Goal: Task Accomplishment & Management: Manage account settings

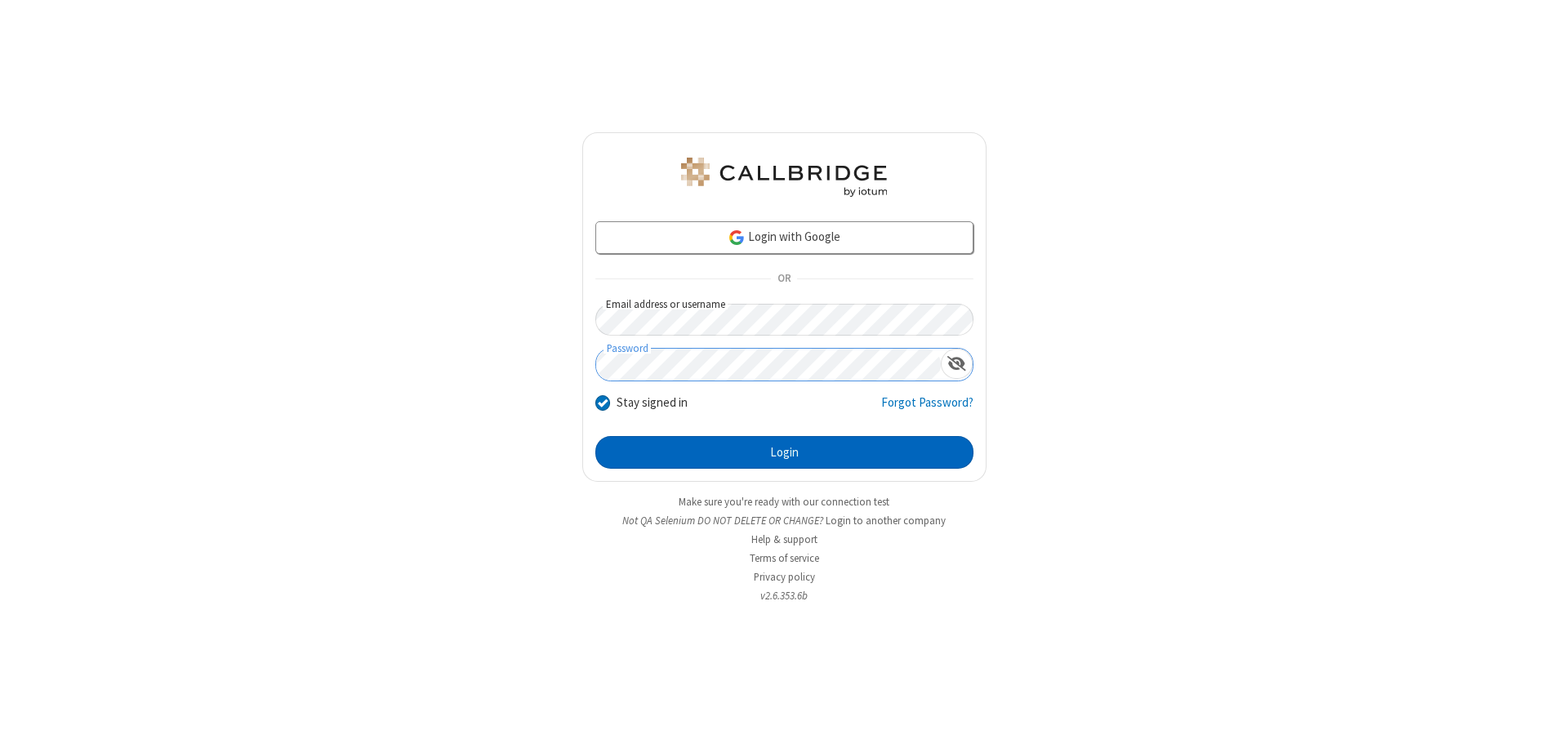
click at [784, 453] on button "Login" at bounding box center [784, 453] width 378 height 33
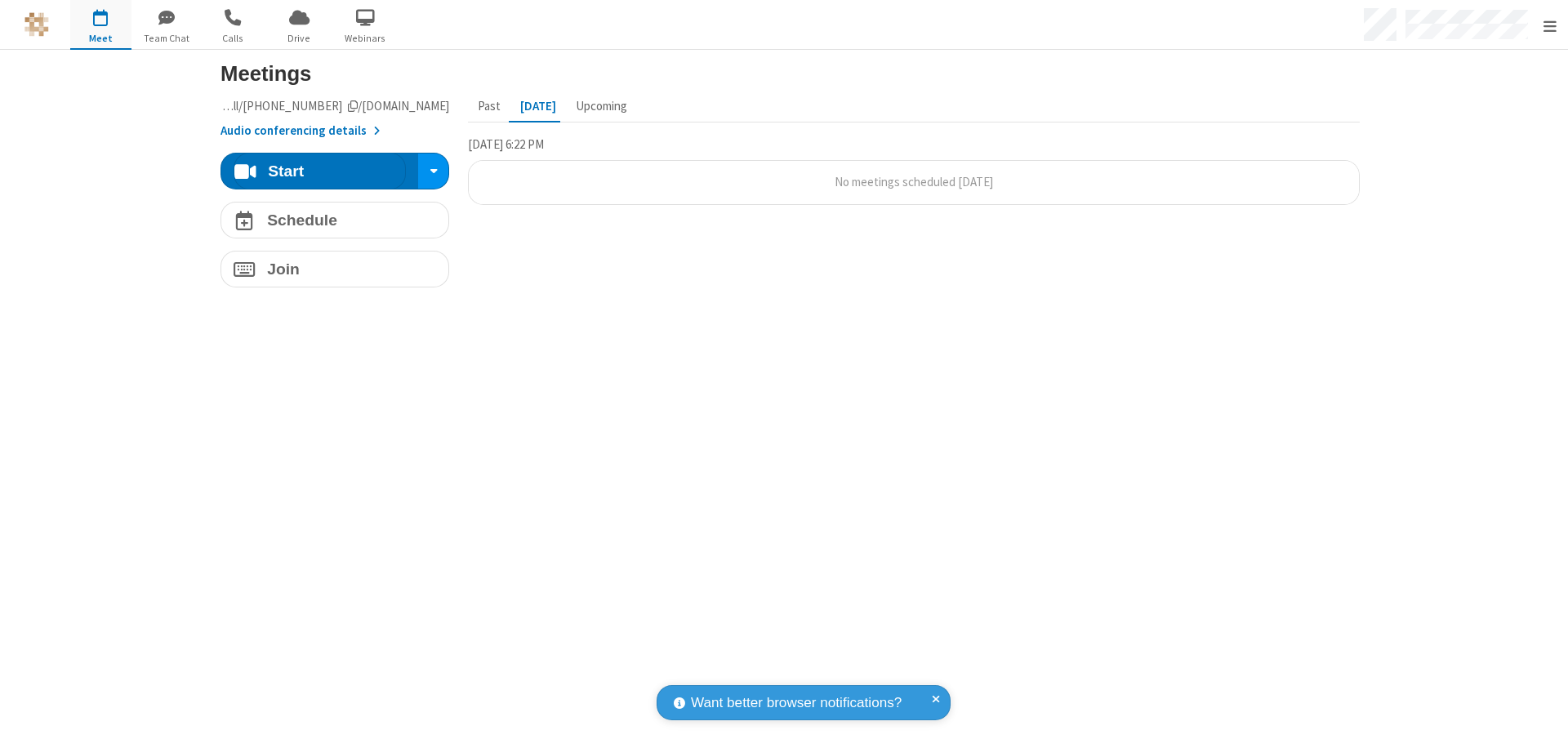
click at [1549, 25] on span "Open menu" at bounding box center [1549, 26] width 13 height 16
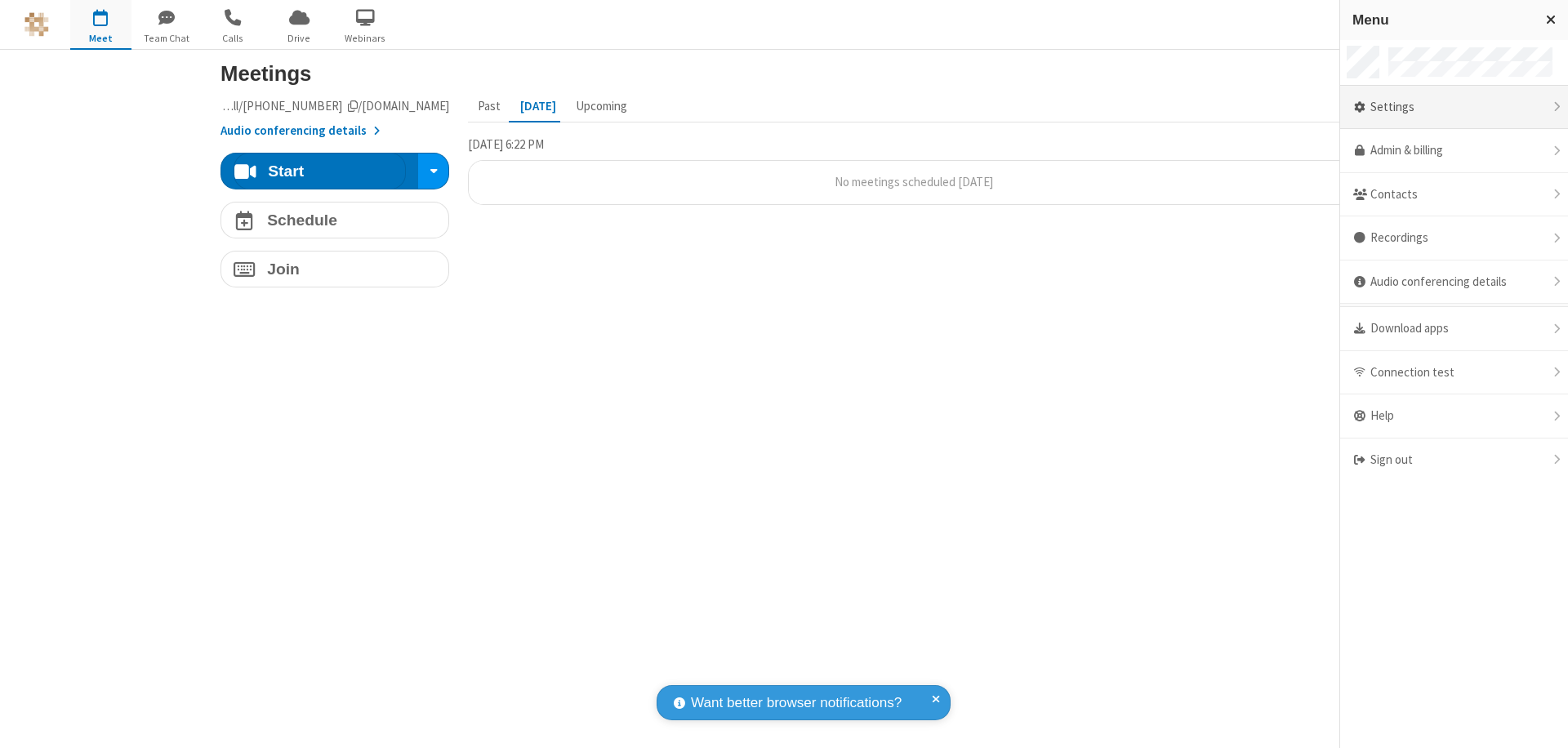
click at [1453, 107] on div "Settings" at bounding box center [1454, 107] width 228 height 44
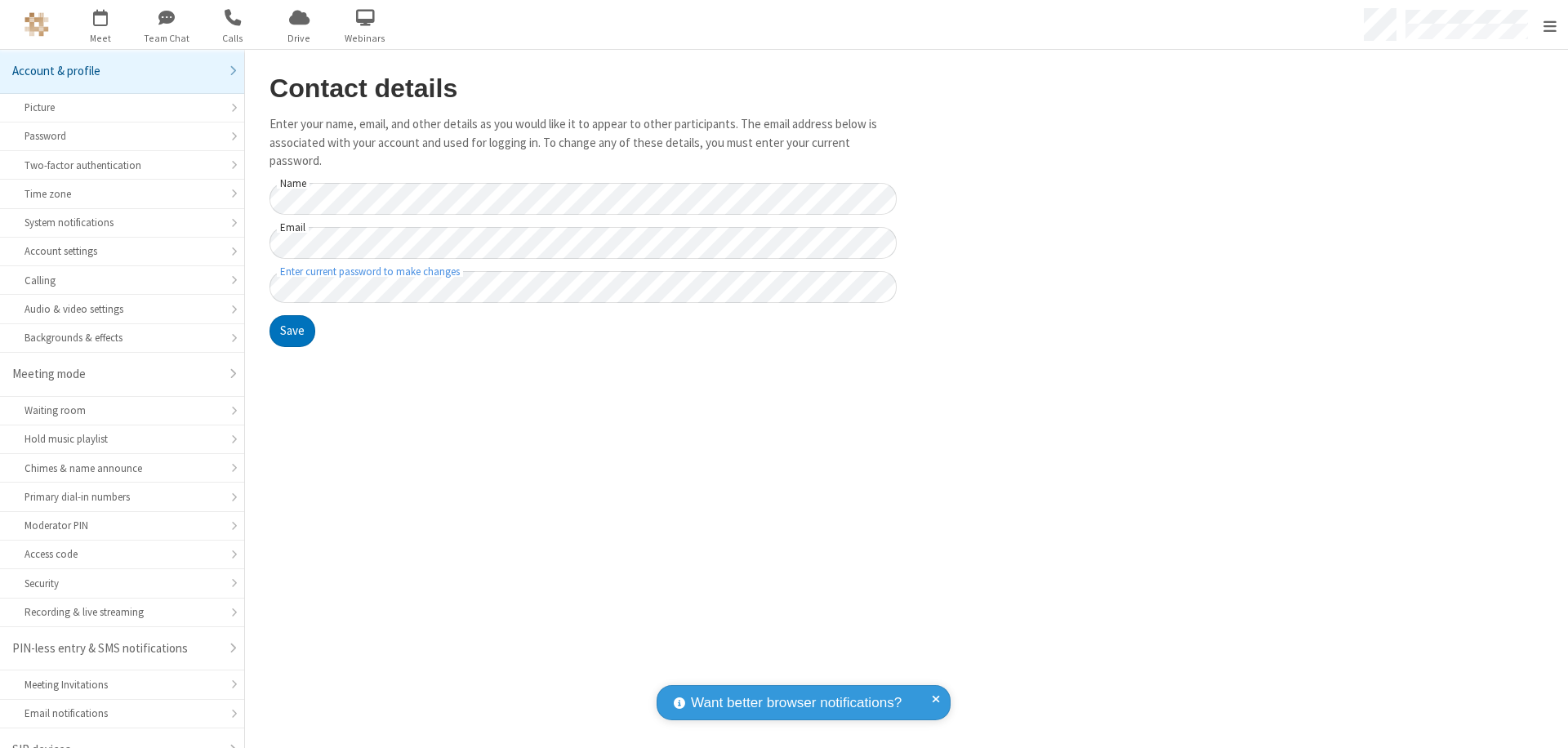
scroll to position [22, 0]
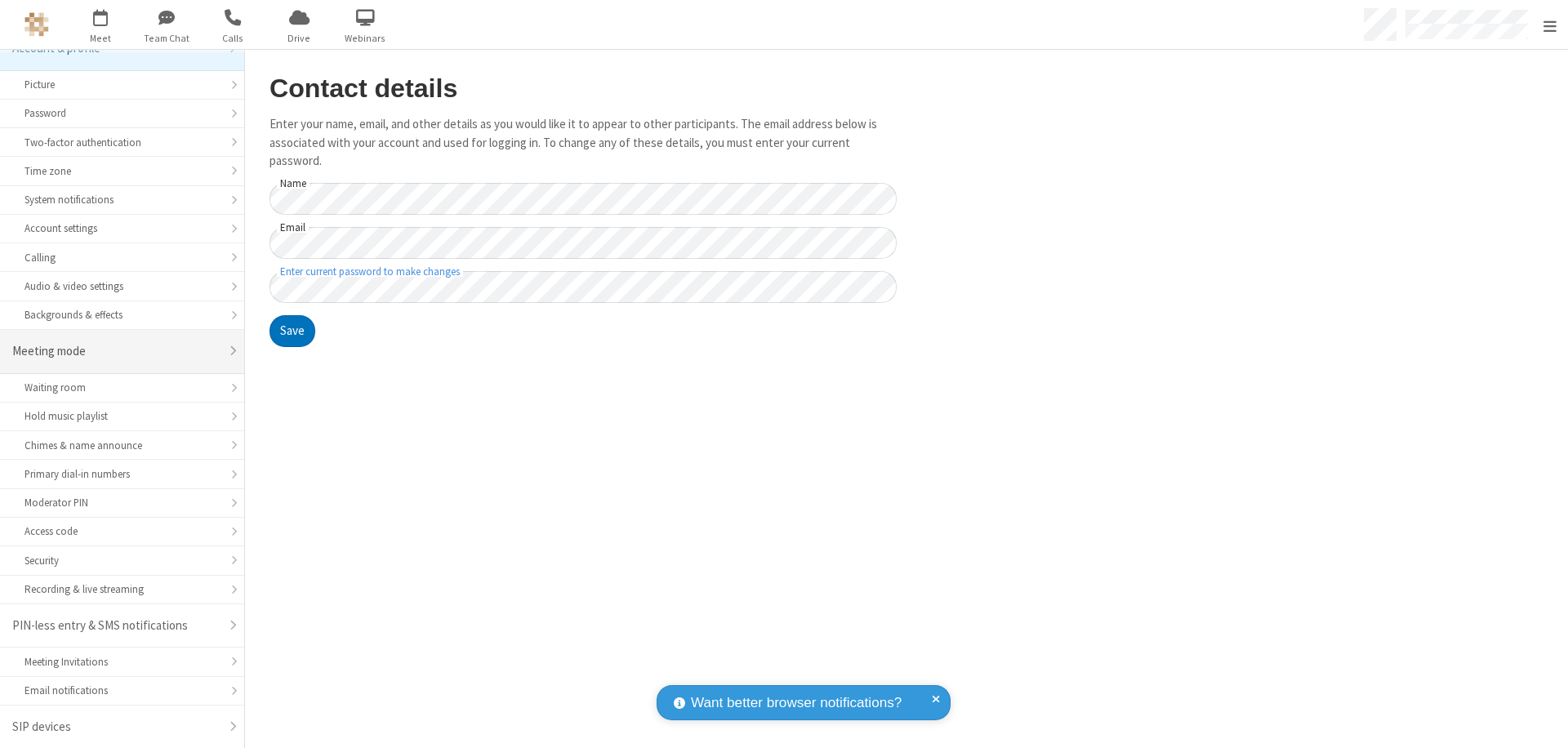
click at [116, 351] on div "Meeting mode" at bounding box center [116, 352] width 207 height 19
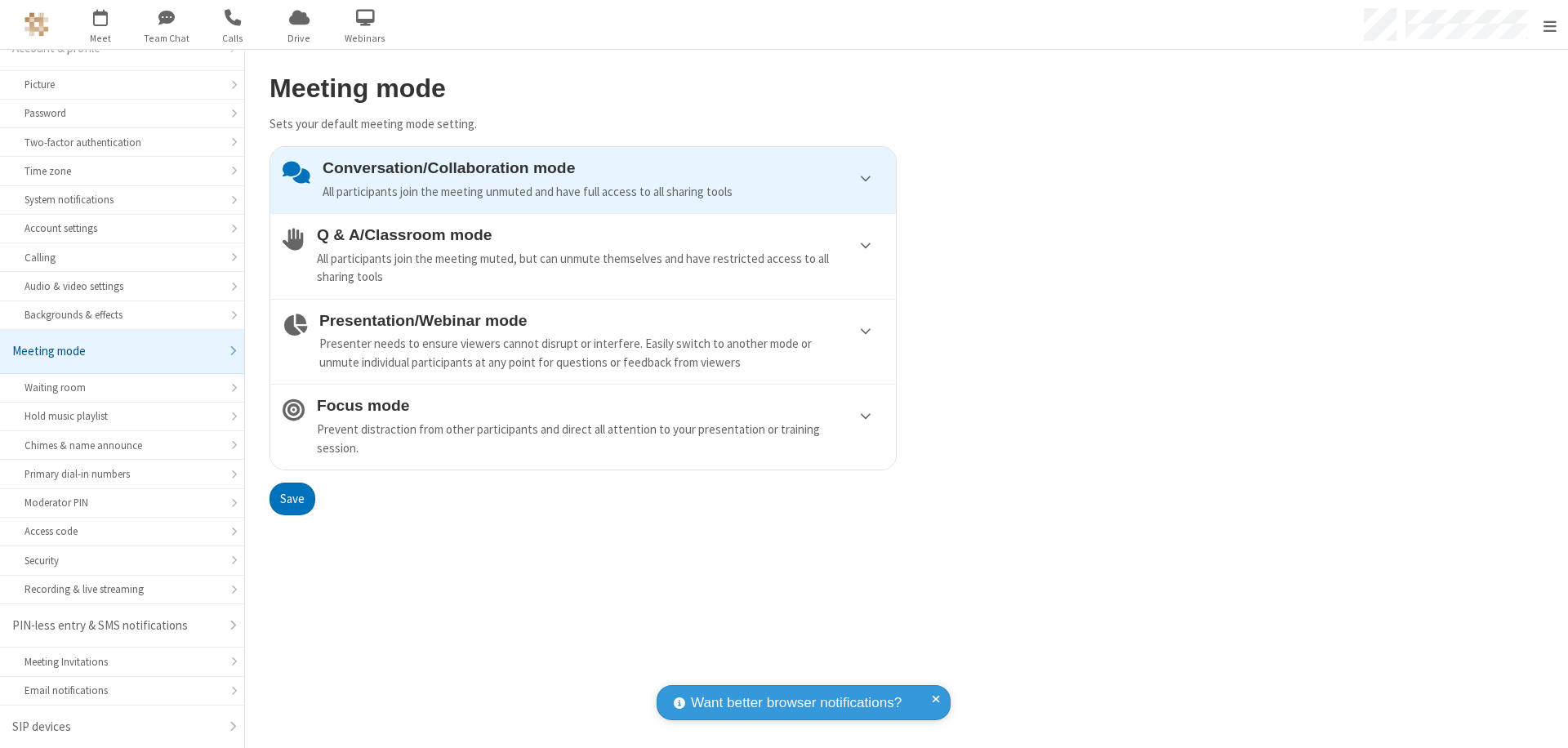
click at [583, 341] on div "Presenter needs to ensure viewers cannot disrupt or interfere. Easily switch to…" at bounding box center [601, 353] width 564 height 37
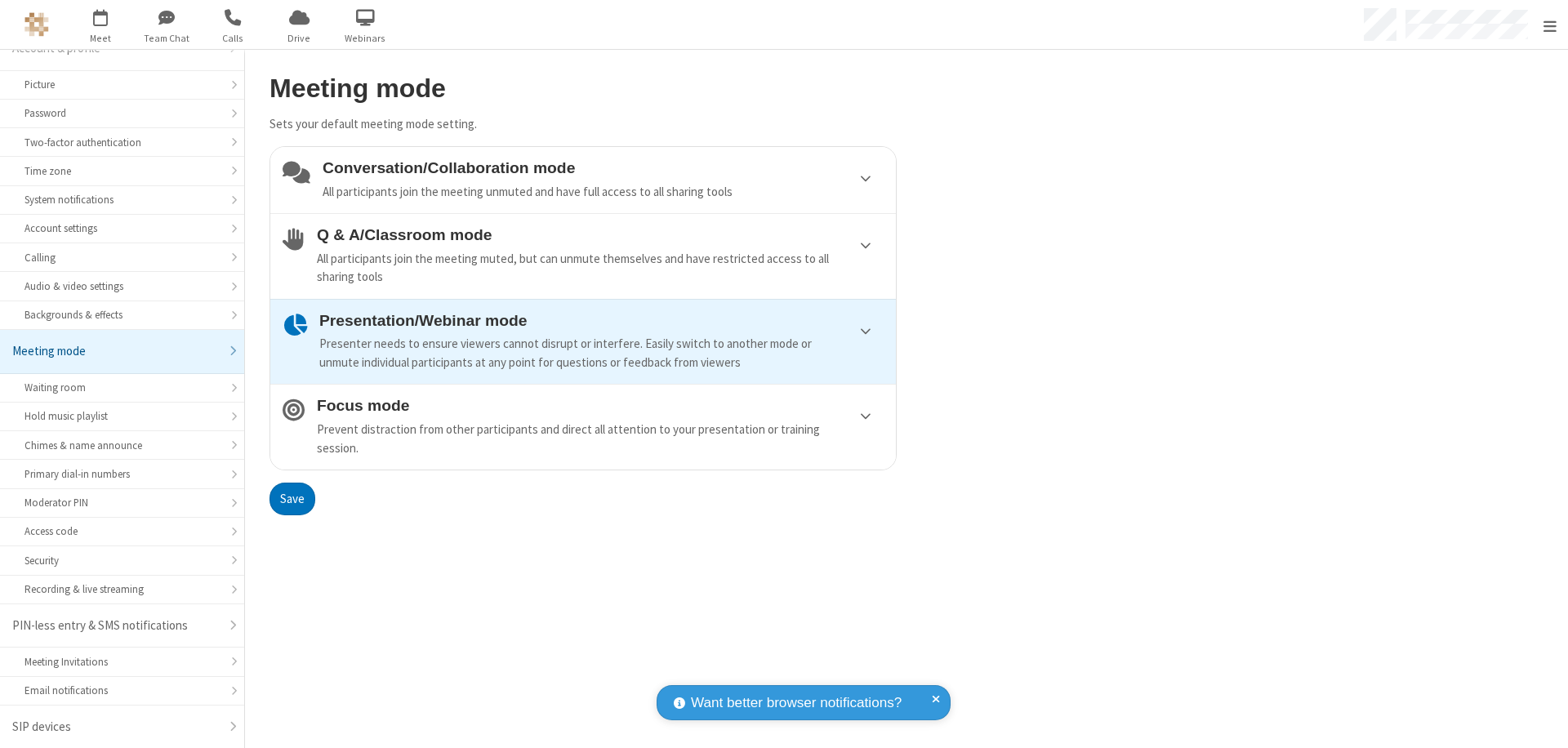
click at [291, 498] on button "Save" at bounding box center [292, 499] width 46 height 33
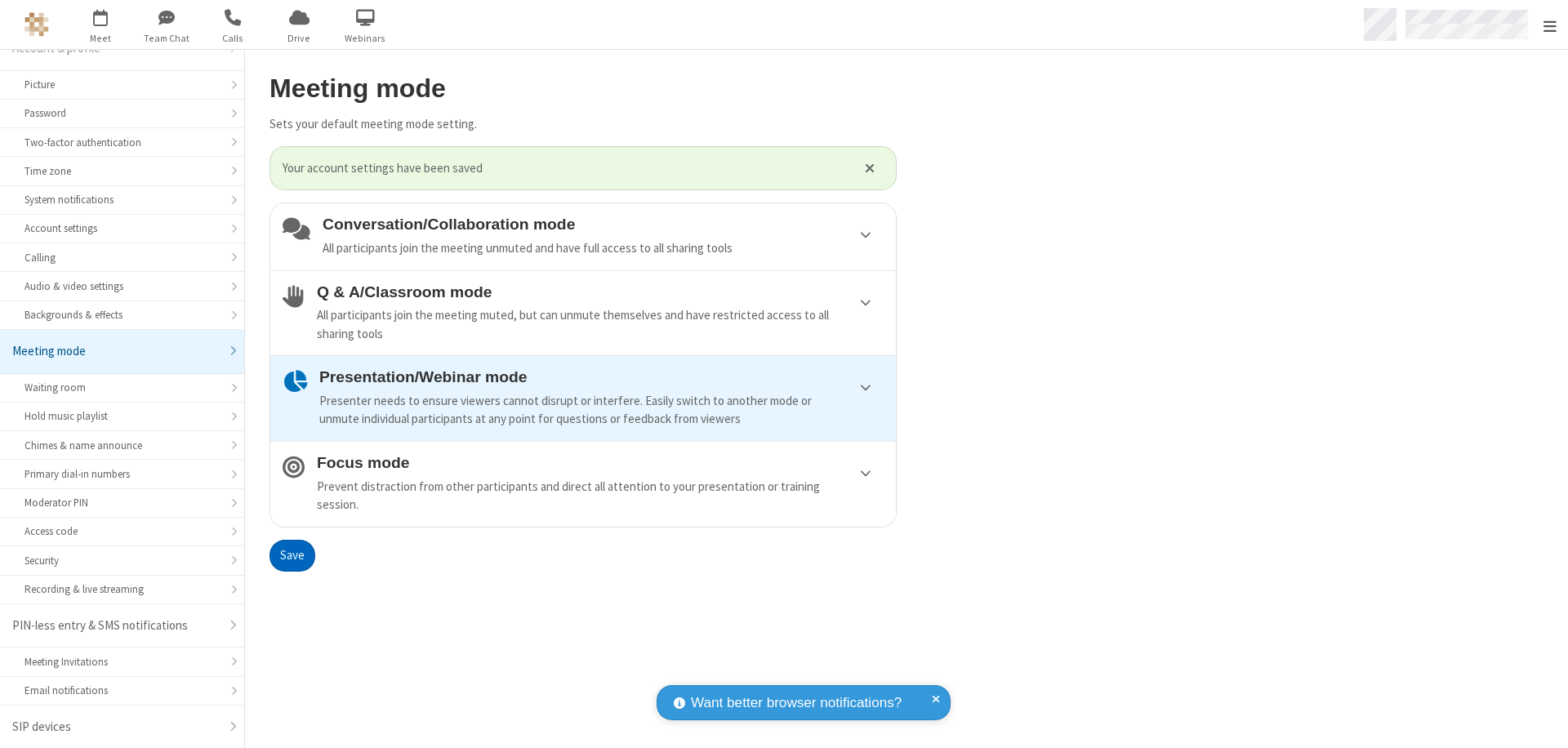
click at [1549, 24] on span "Open menu" at bounding box center [1549, 26] width 13 height 16
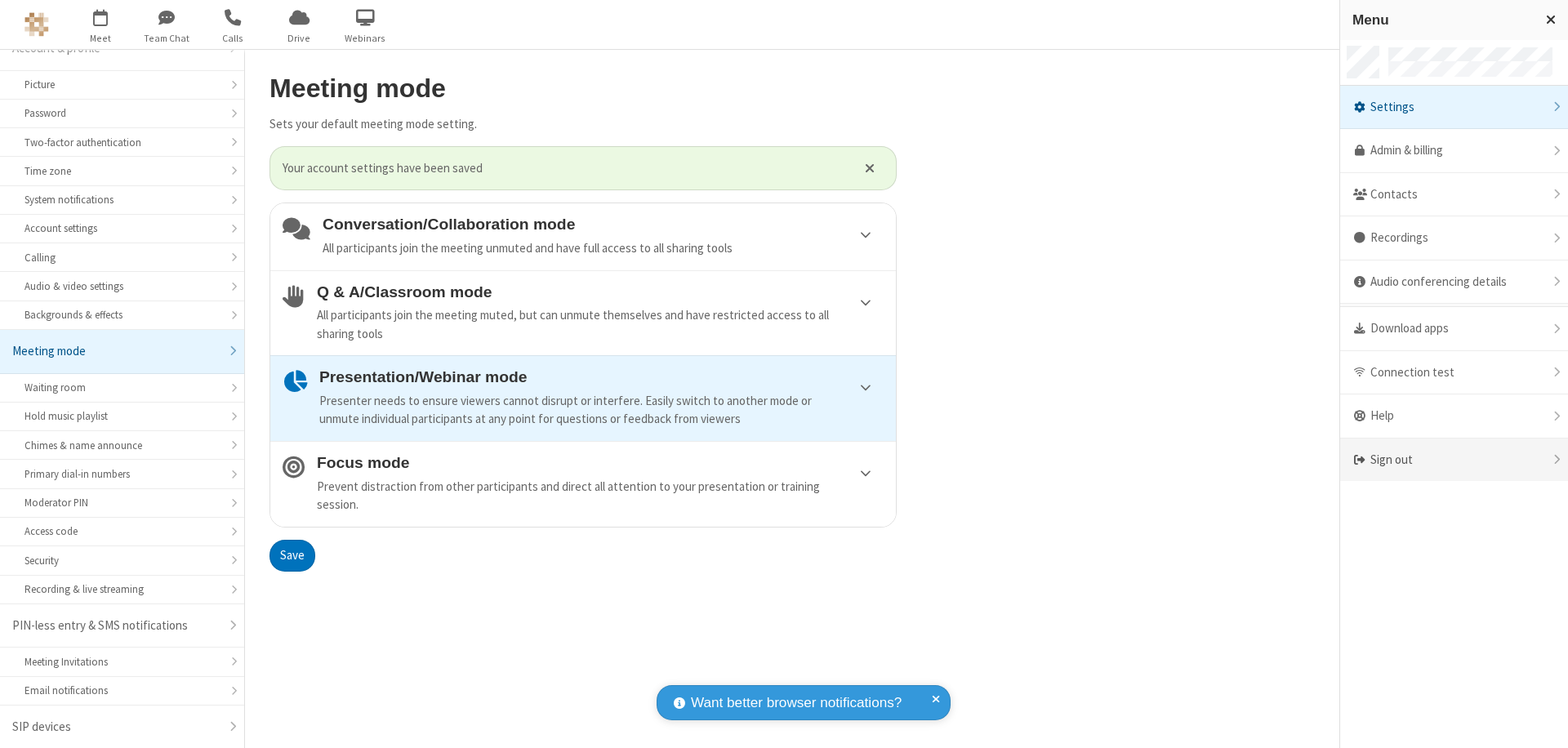
click at [1453, 460] on div "Sign out" at bounding box center [1454, 460] width 228 height 43
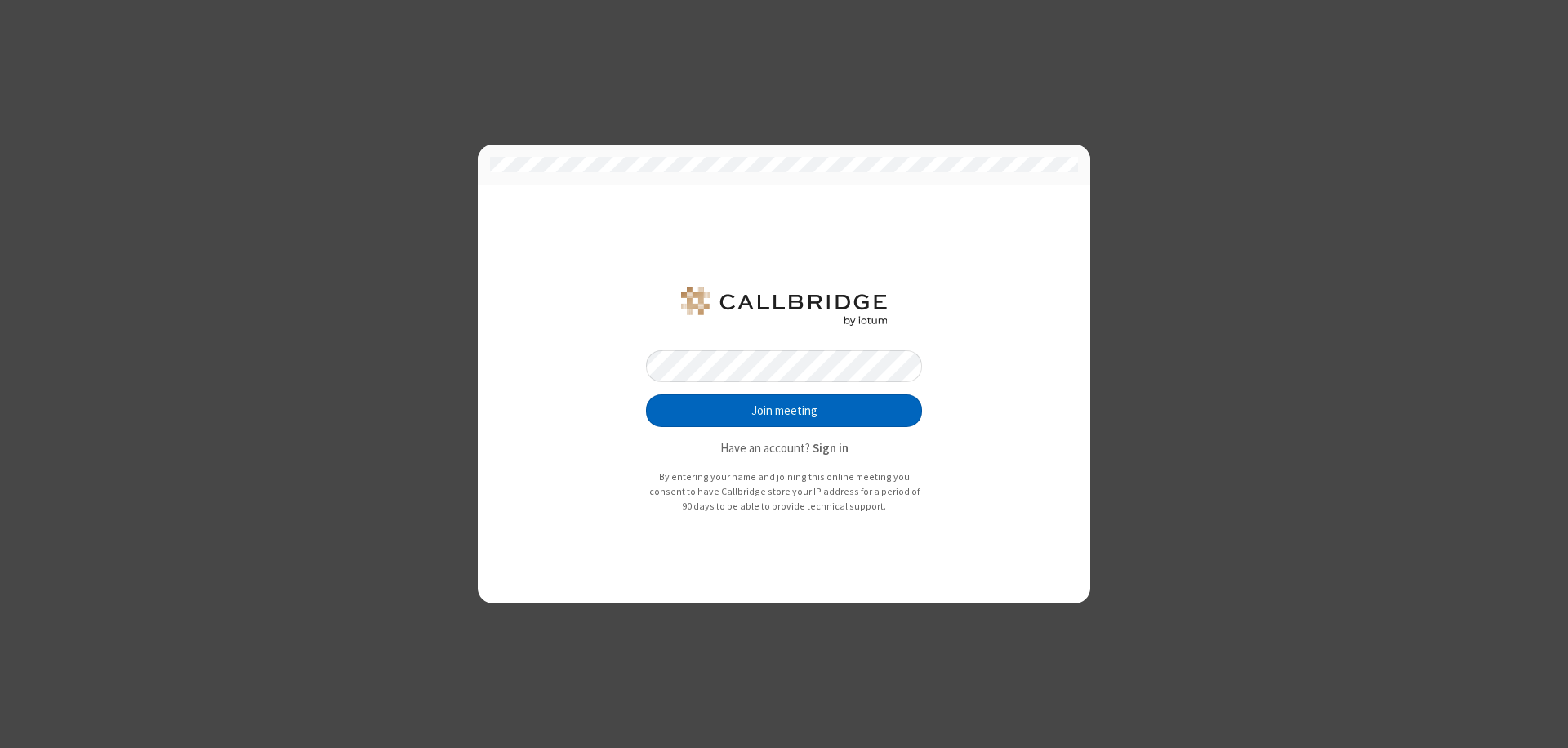
click at [784, 410] on button "Join meeting" at bounding box center [784, 411] width 276 height 33
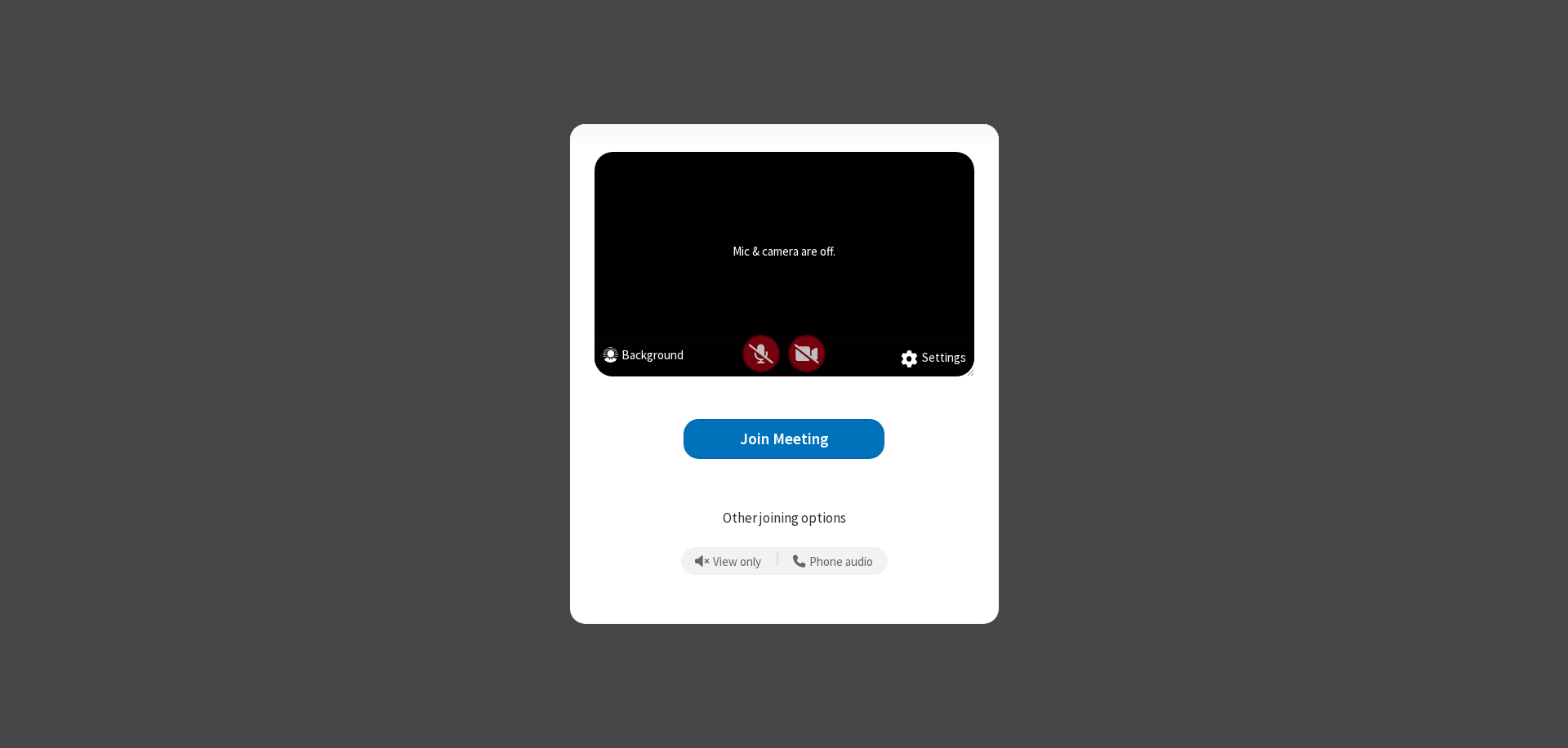
click at [784, 446] on button "Join Meeting" at bounding box center [784, 439] width 201 height 40
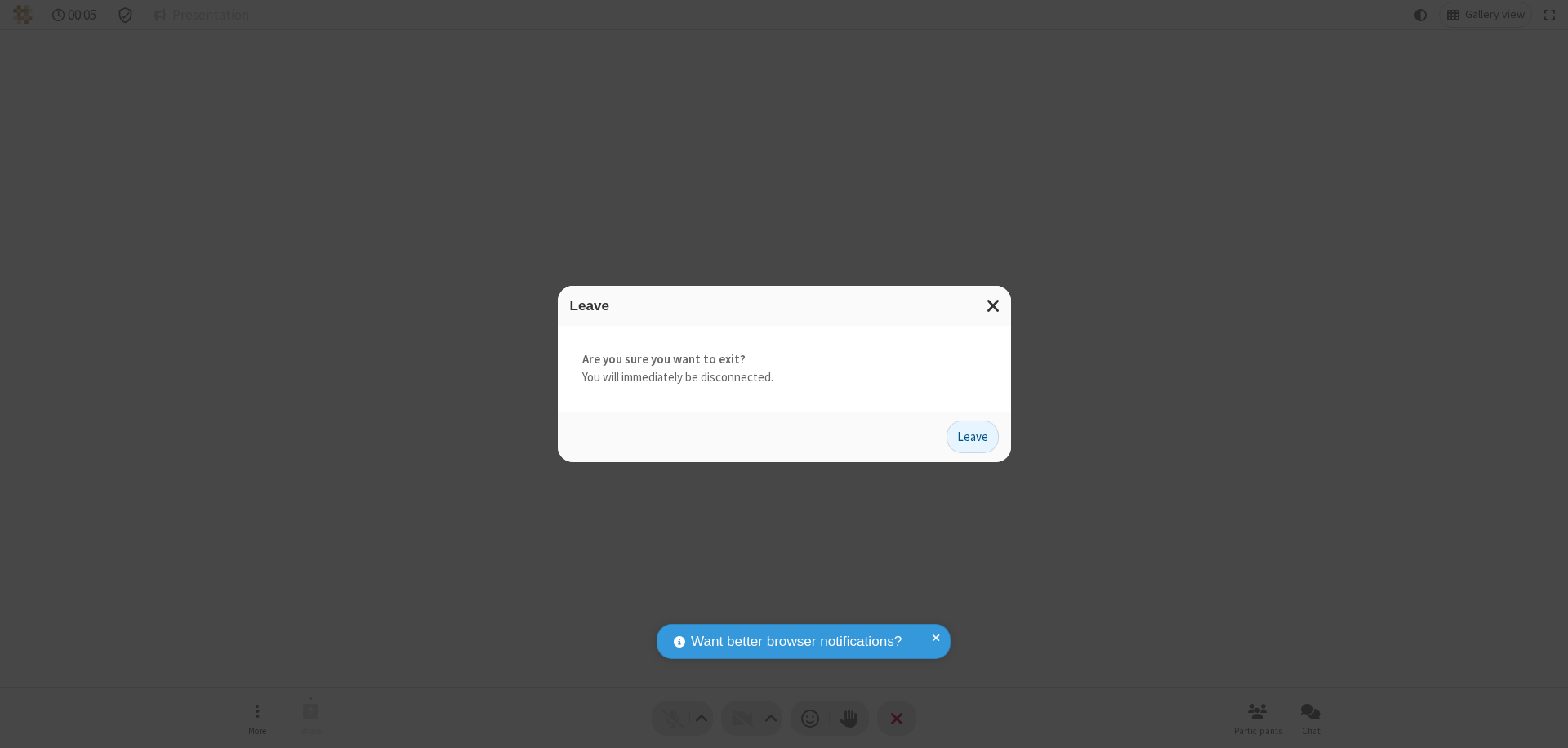
click at [973, 436] on button "Leave" at bounding box center [972, 437] width 52 height 33
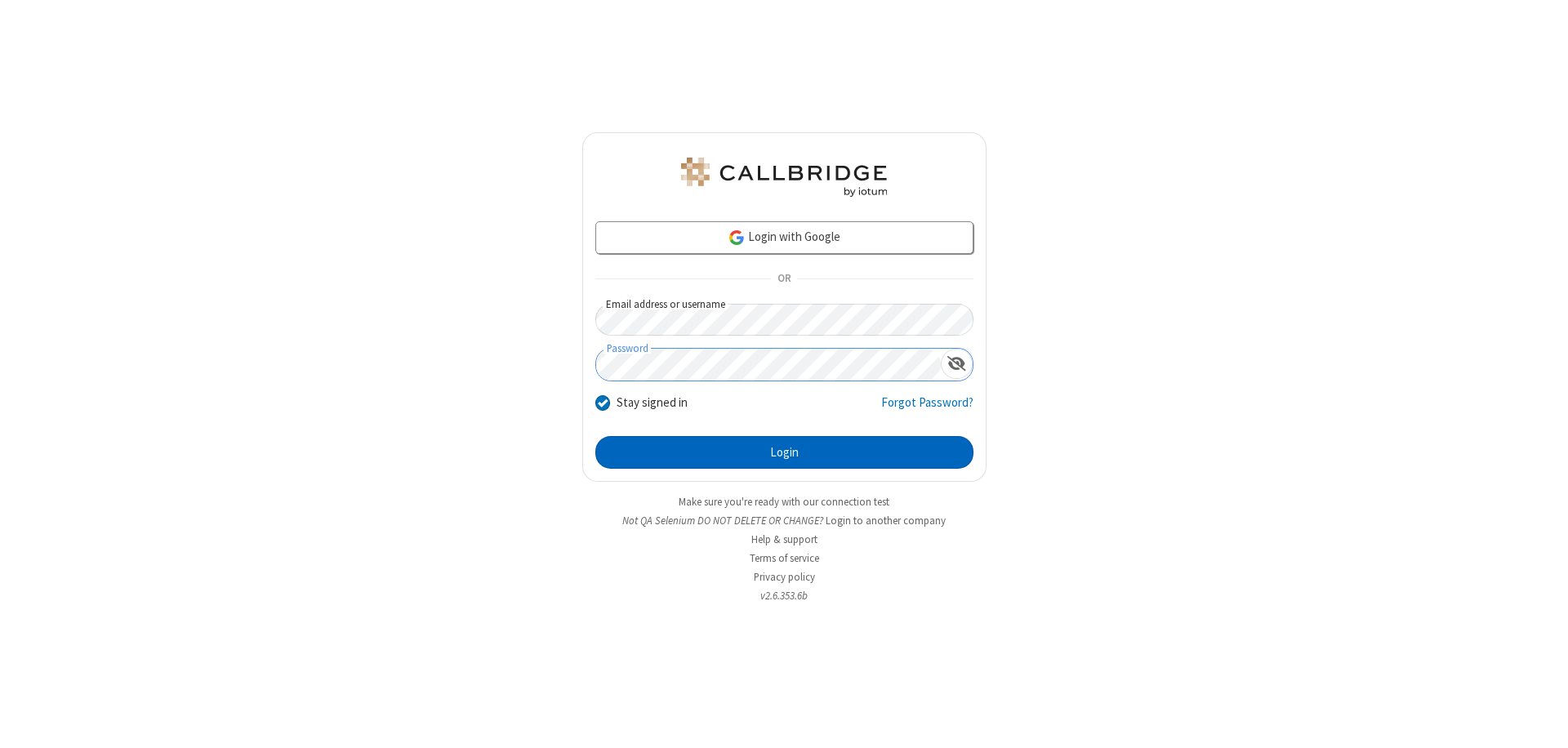
click at [784, 453] on button "Login" at bounding box center [784, 453] width 378 height 33
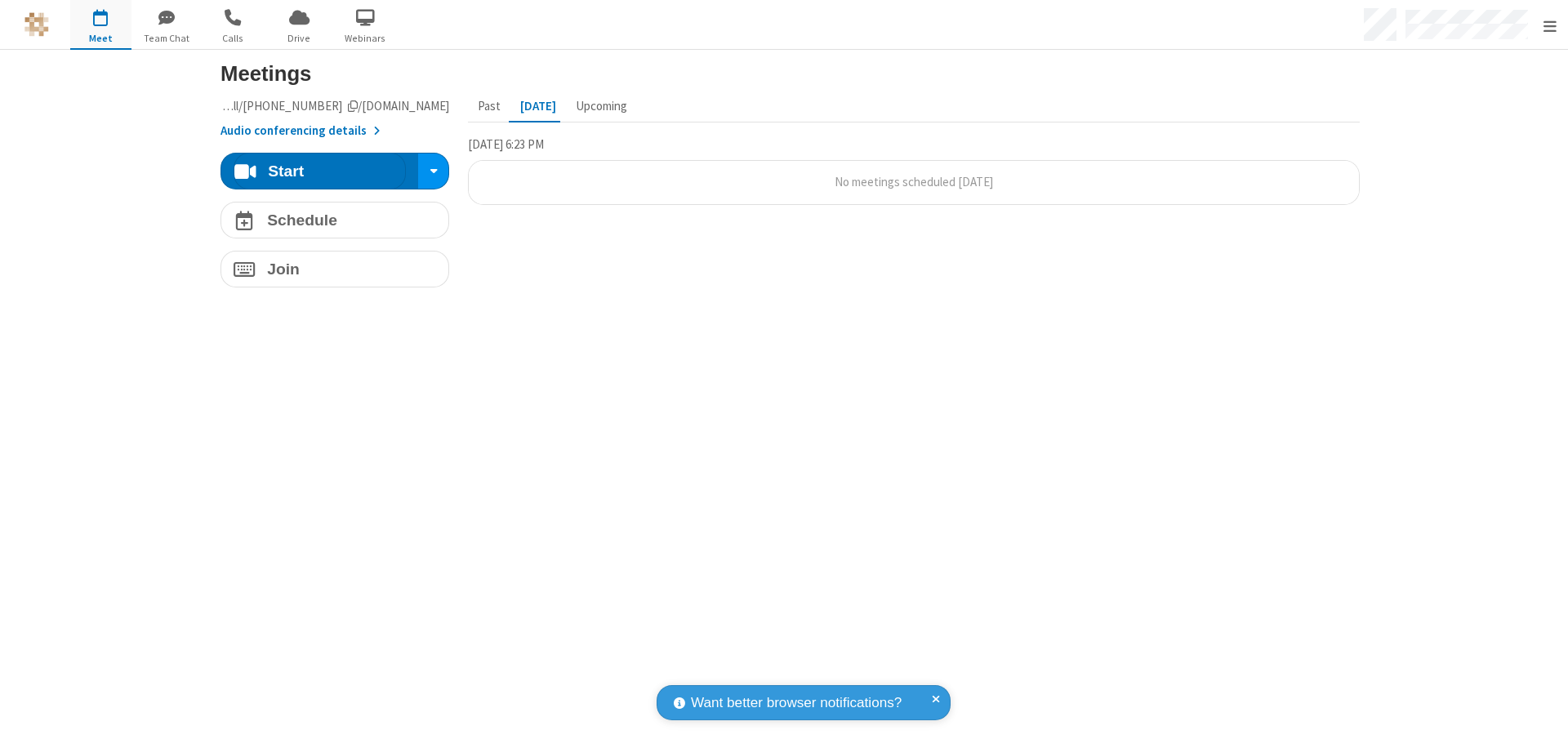
click at [1549, 25] on span "Open menu" at bounding box center [1549, 26] width 13 height 16
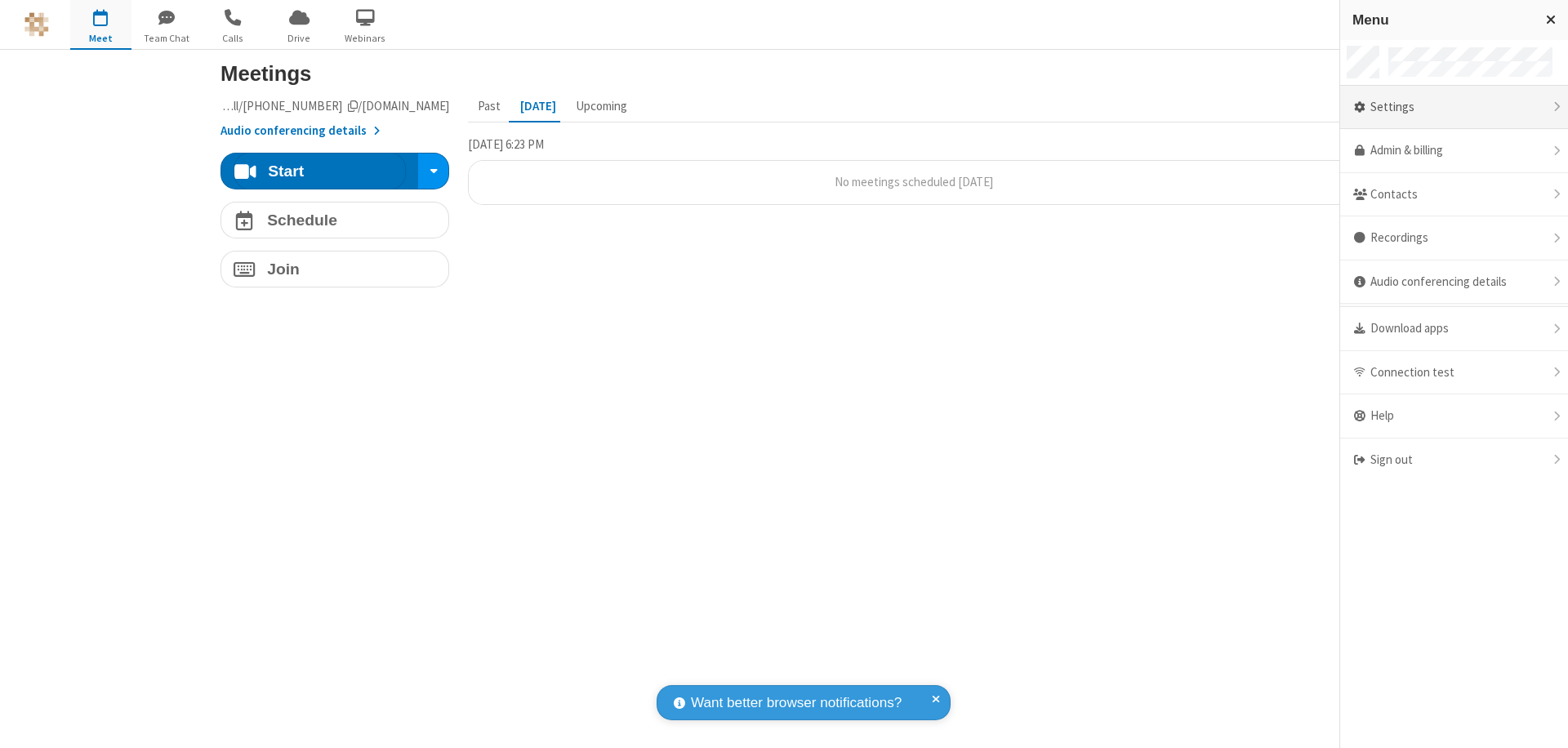
click at [1453, 107] on div "Settings" at bounding box center [1454, 107] width 228 height 44
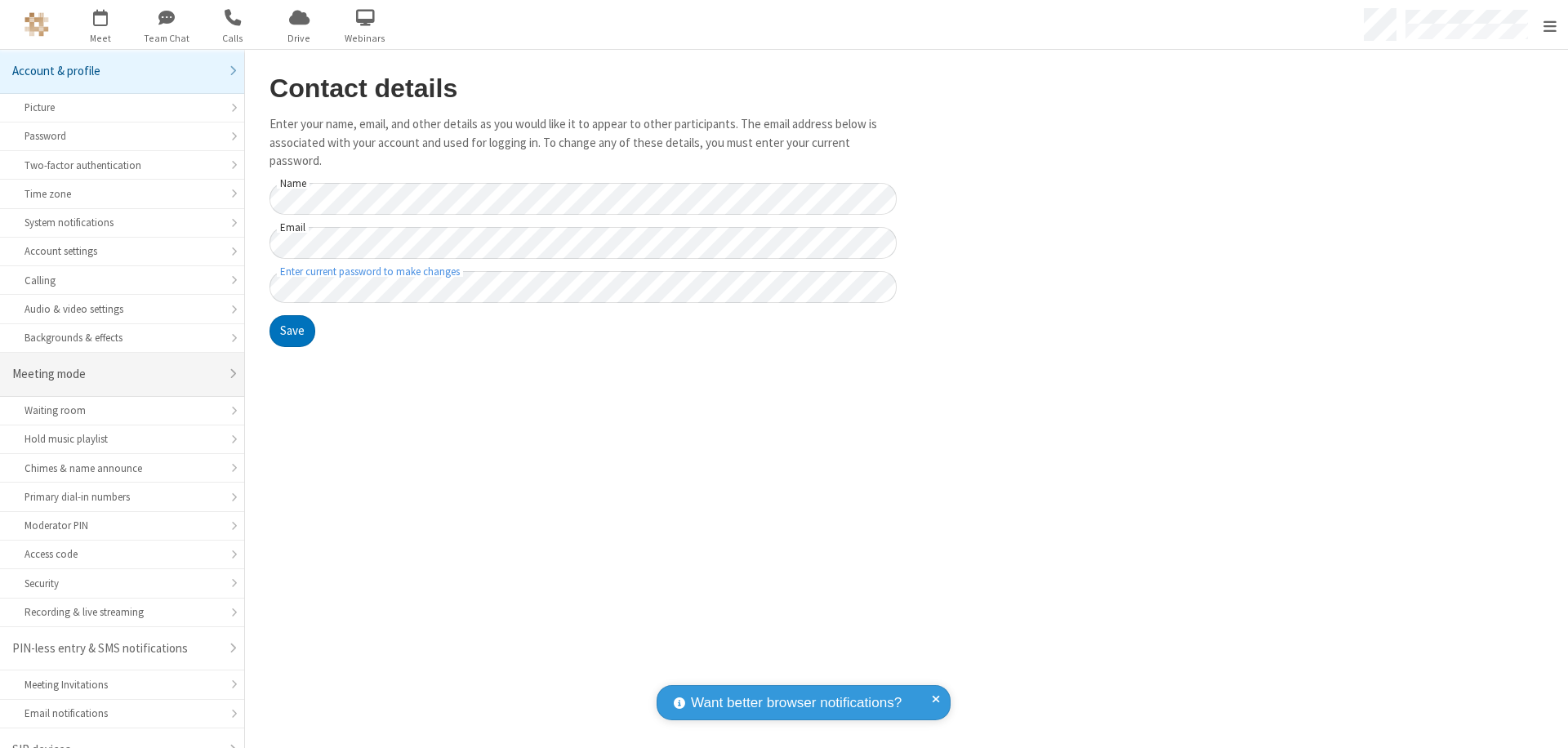
click at [116, 364] on div "Meeting mode" at bounding box center [116, 374] width 207 height 19
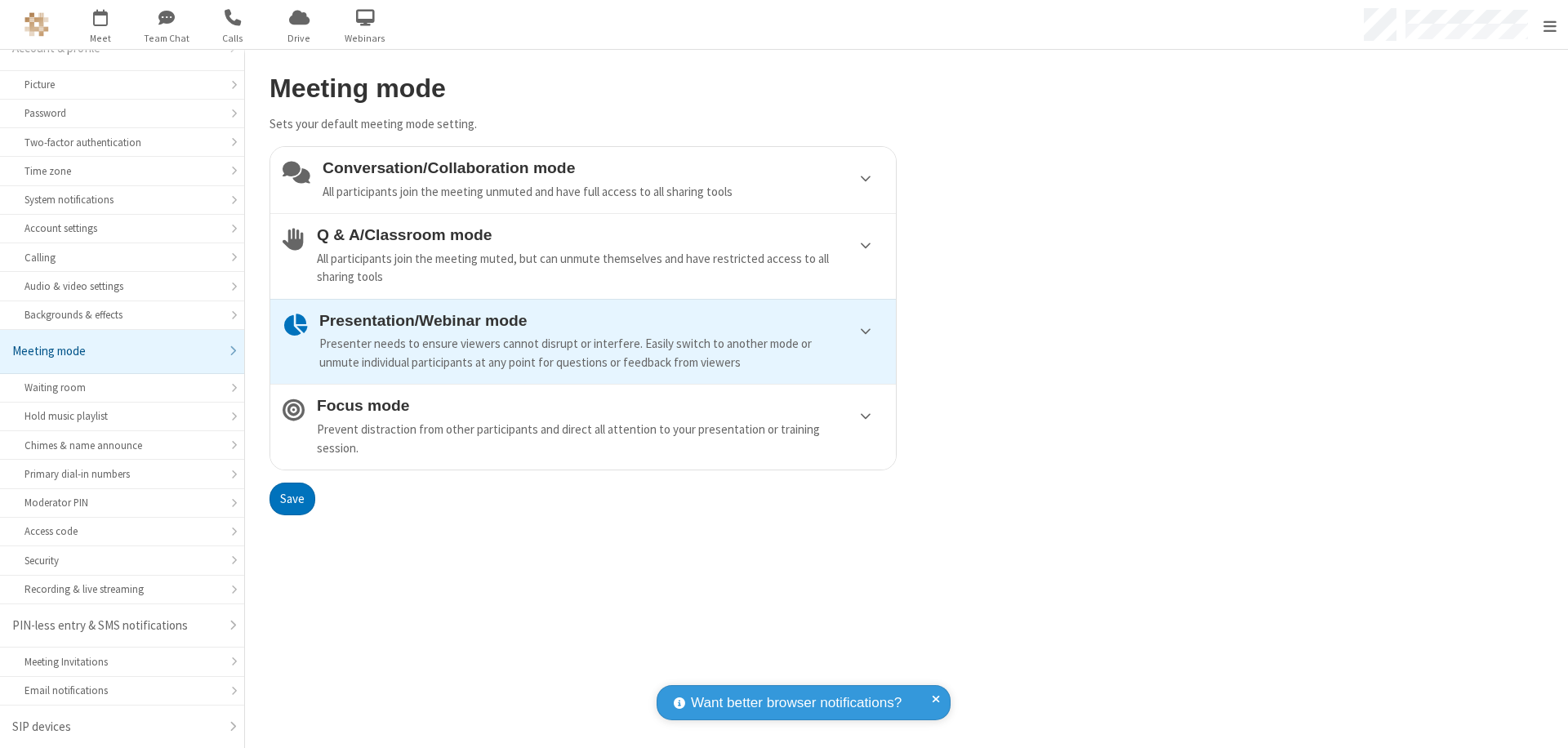
click at [583, 180] on div "Conversation/Collaboration mode All participants join the meeting unmuted and h…" at bounding box center [602, 180] width 561 height 41
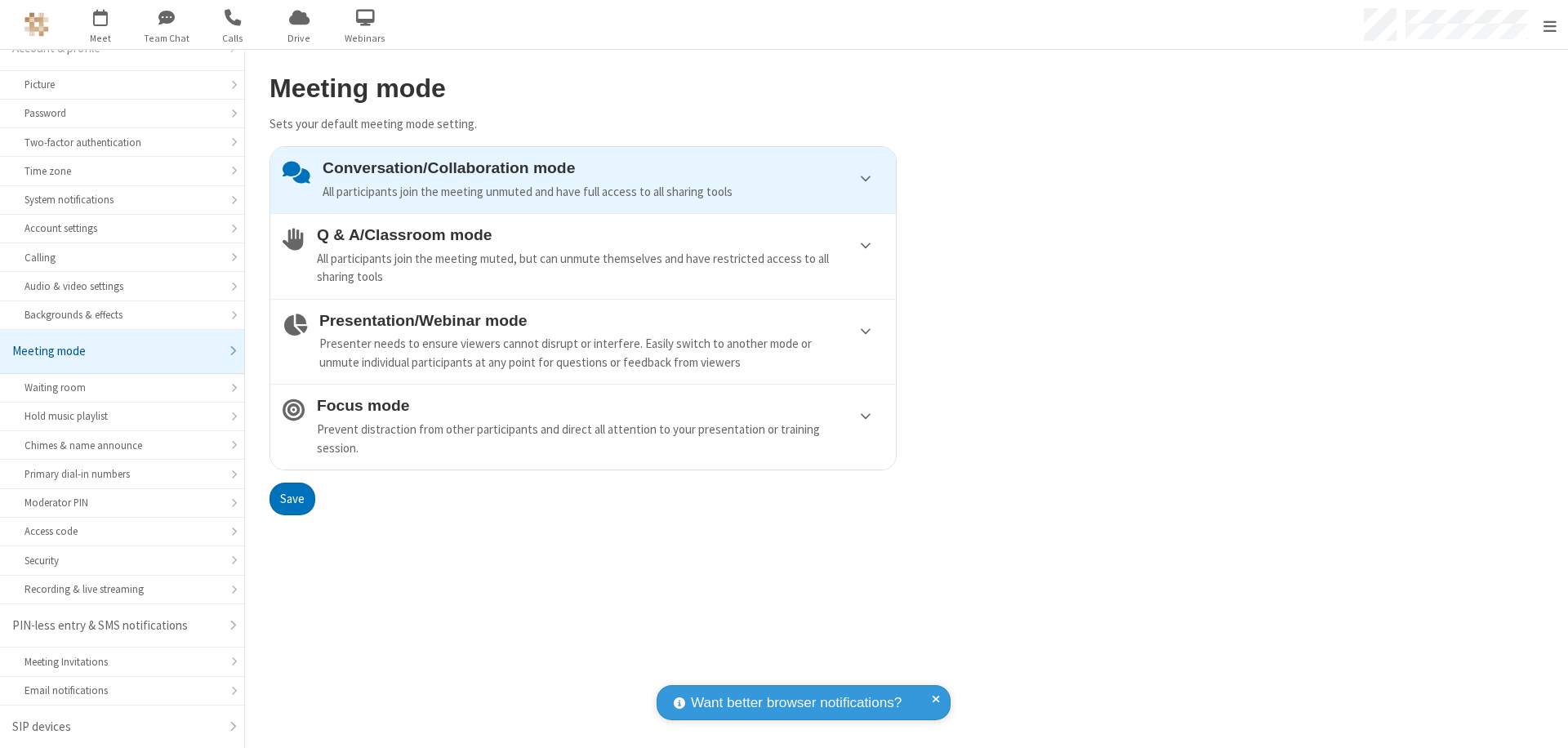
click at [291, 498] on button "Save" at bounding box center [292, 499] width 46 height 33
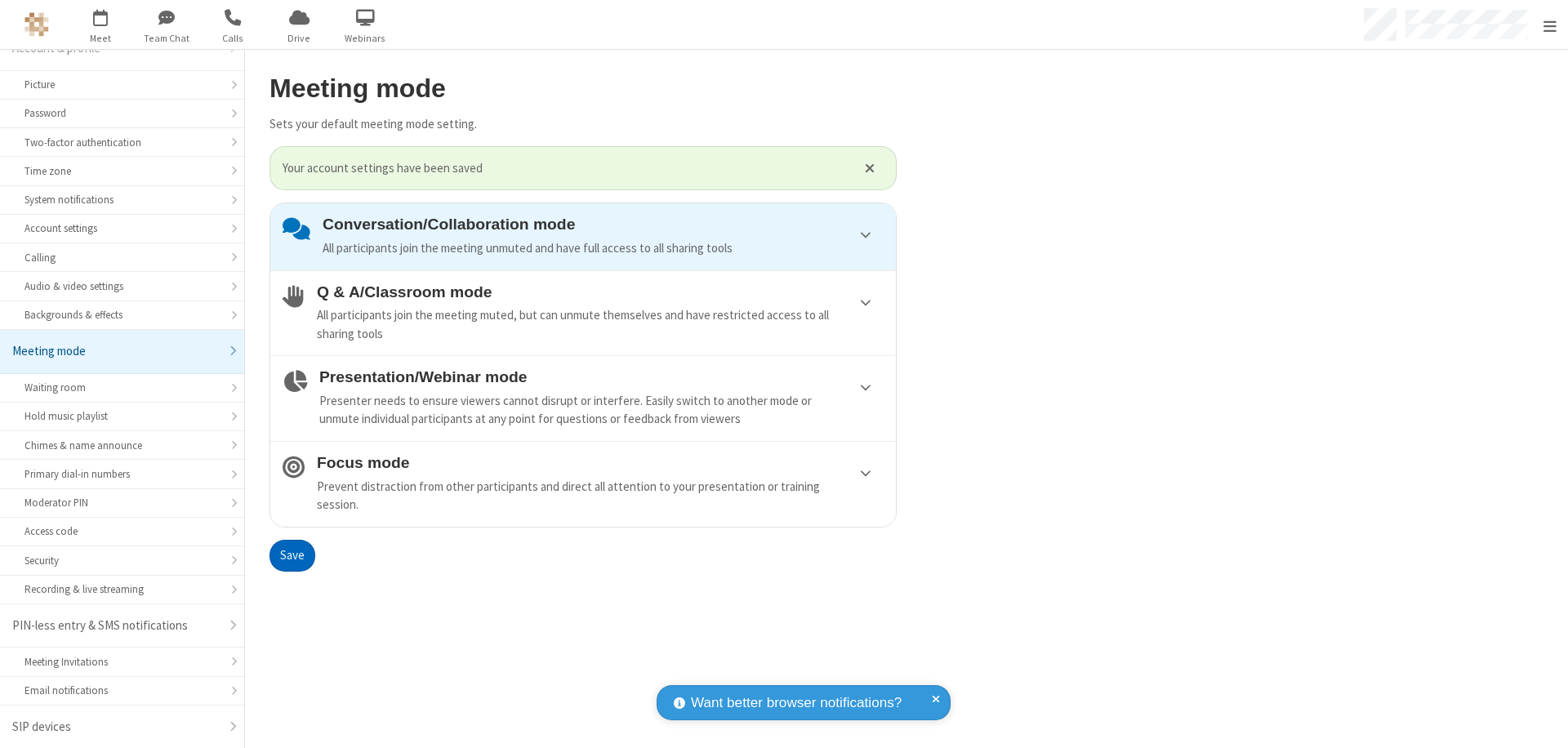
click at [1549, 24] on span "Open menu" at bounding box center [1549, 26] width 13 height 16
